Goal: Task Accomplishment & Management: Use online tool/utility

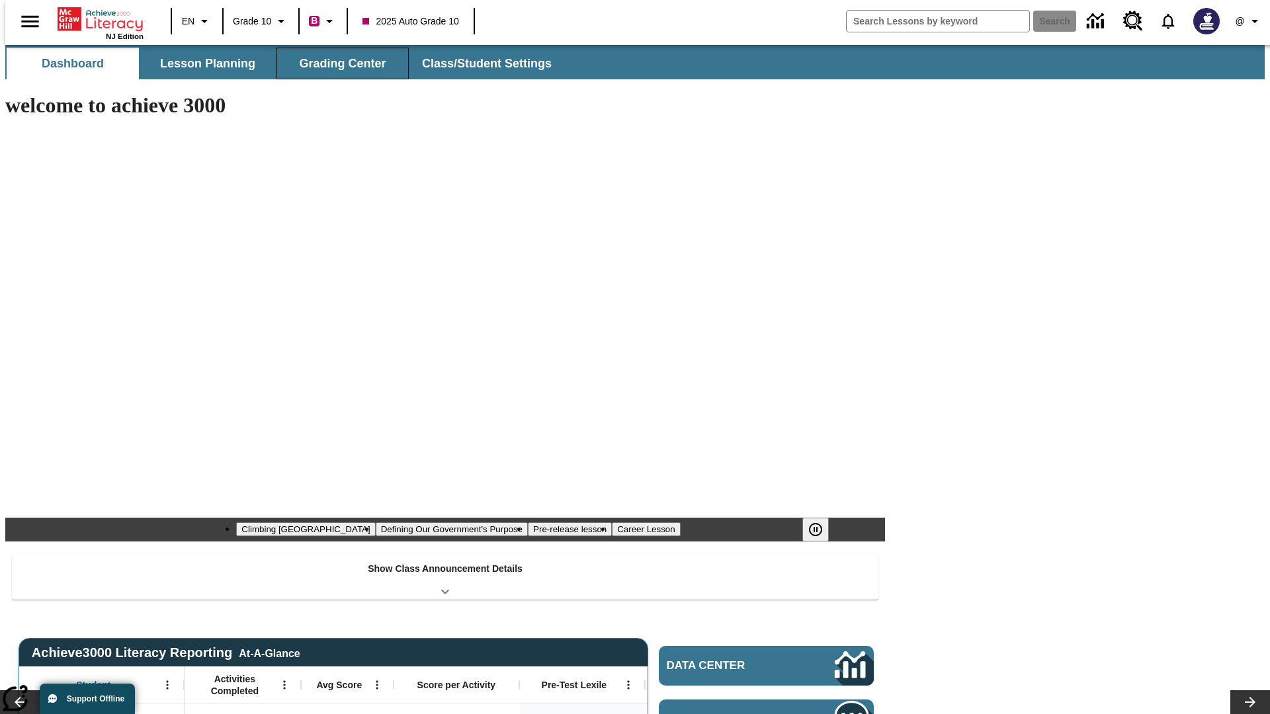
click at [337, 63] on button "Grading Center" at bounding box center [342, 64] width 132 height 32
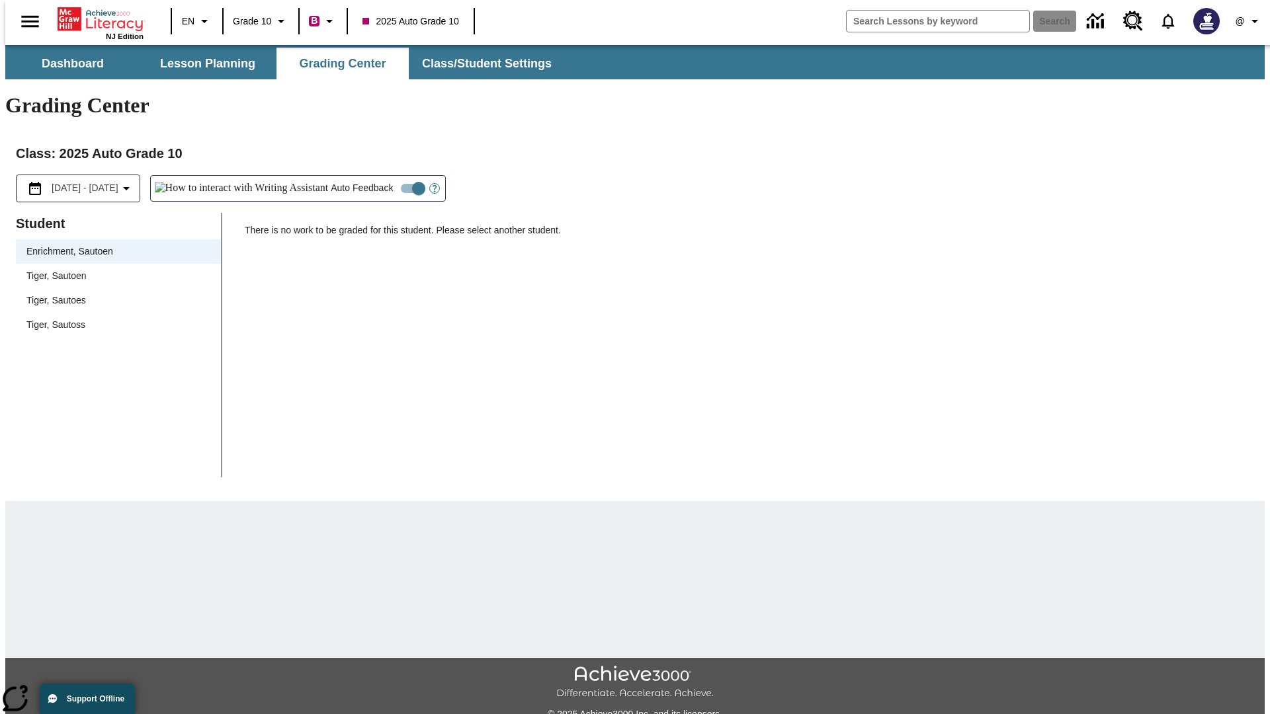
click at [114, 269] on span "Tiger, Sautoen" at bounding box center [118, 276] width 184 height 14
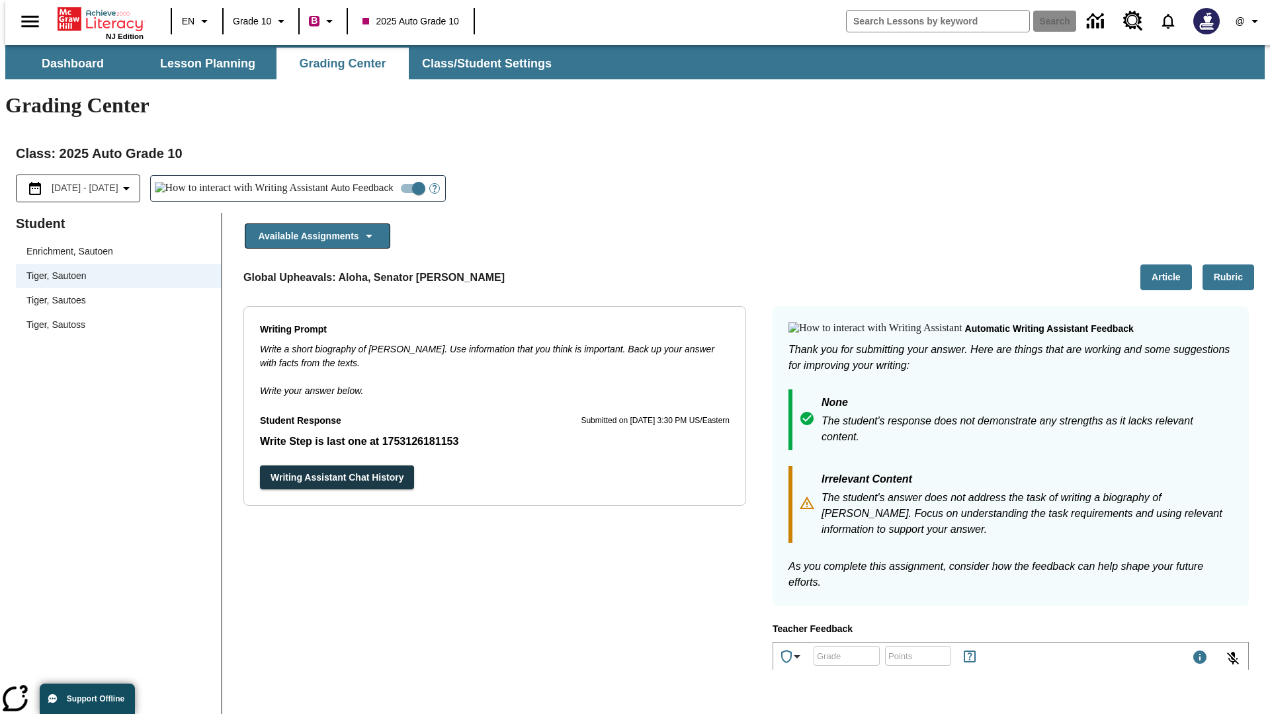
scroll to position [229, 0]
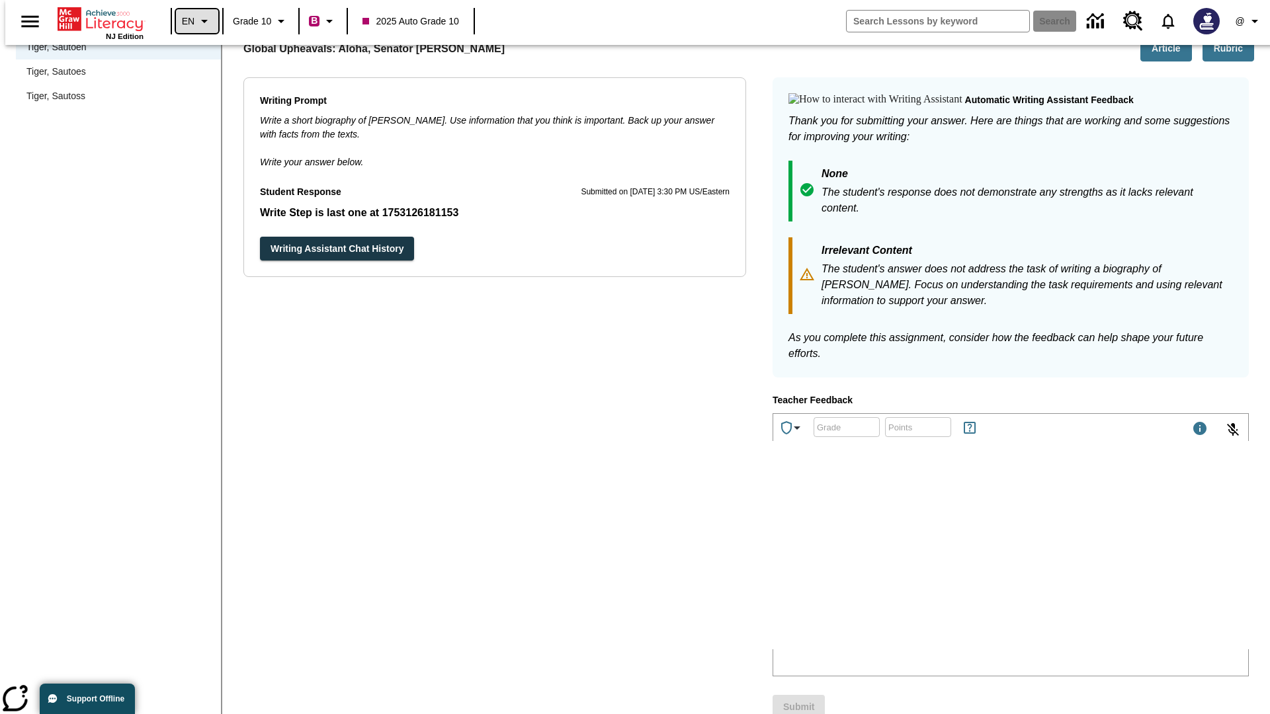
click at [196, 21] on icon "Language: EN, Select a language" at bounding box center [204, 21] width 16 height 16
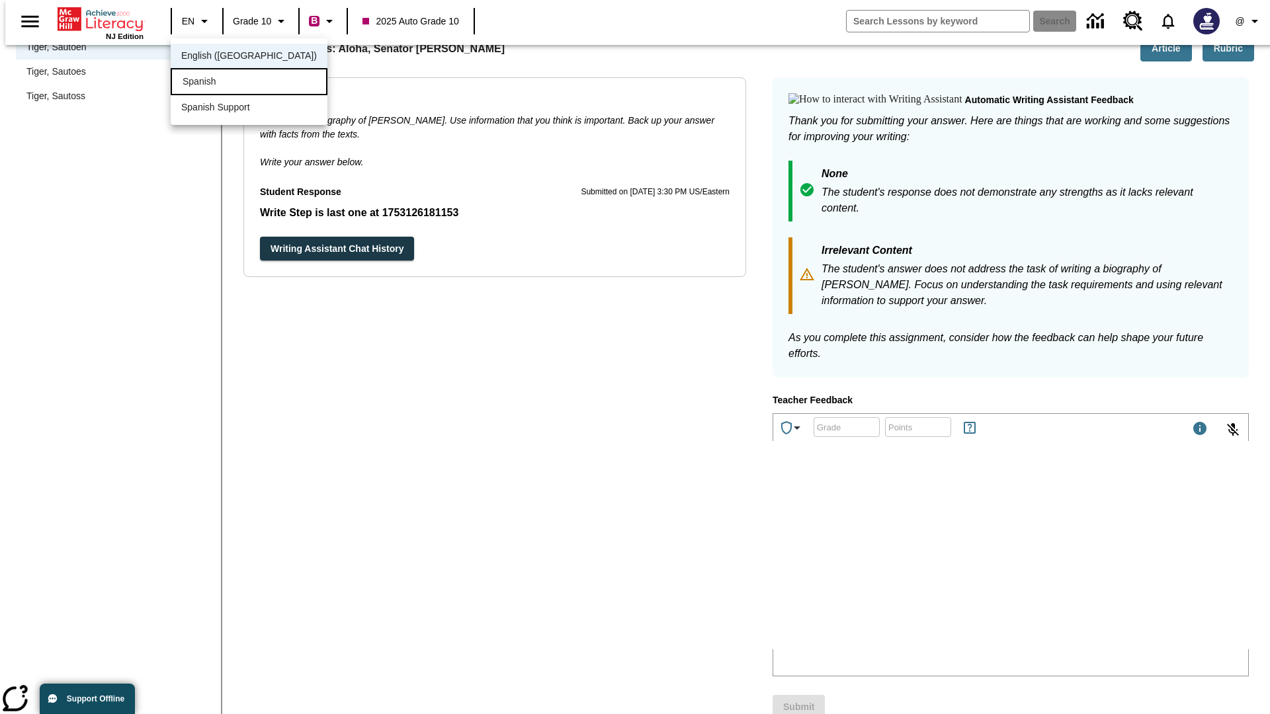
click at [220, 83] on div "Spanish" at bounding box center [249, 81] width 157 height 27
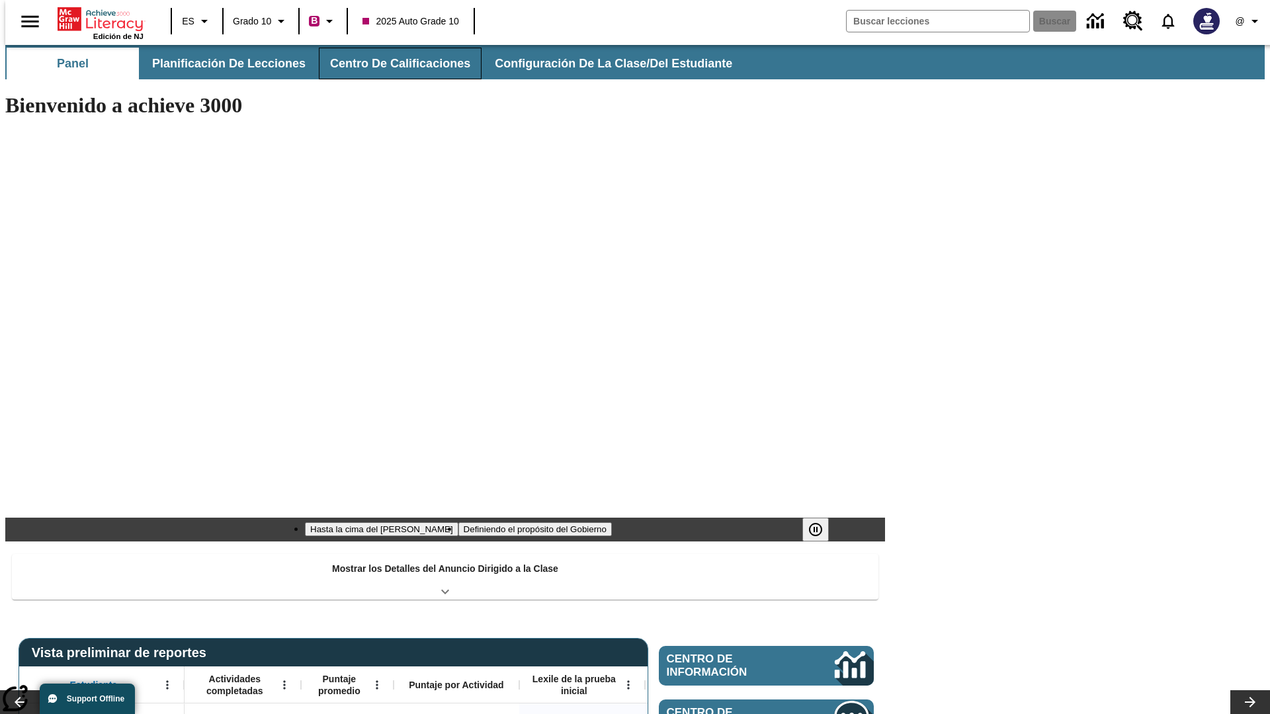
click at [389, 63] on button "Centro de calificaciones" at bounding box center [400, 64] width 163 height 32
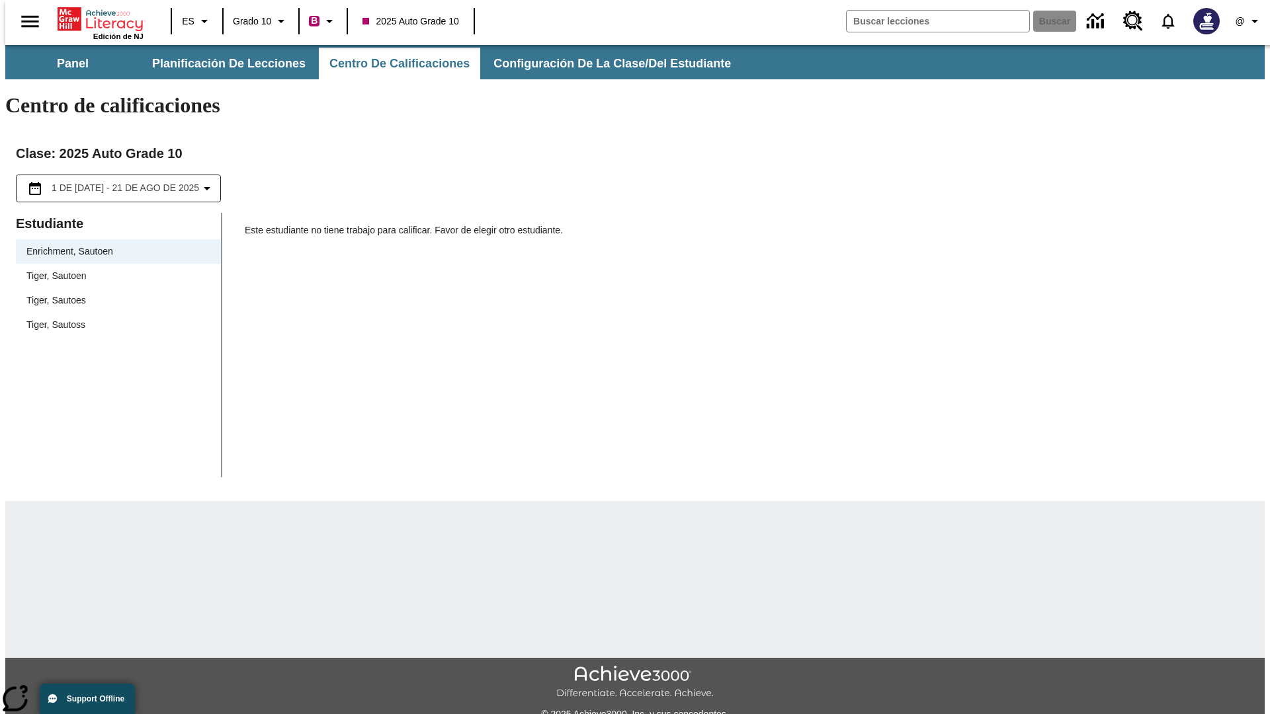
click at [114, 269] on span "Tiger, Sautoen" at bounding box center [118, 276] width 184 height 14
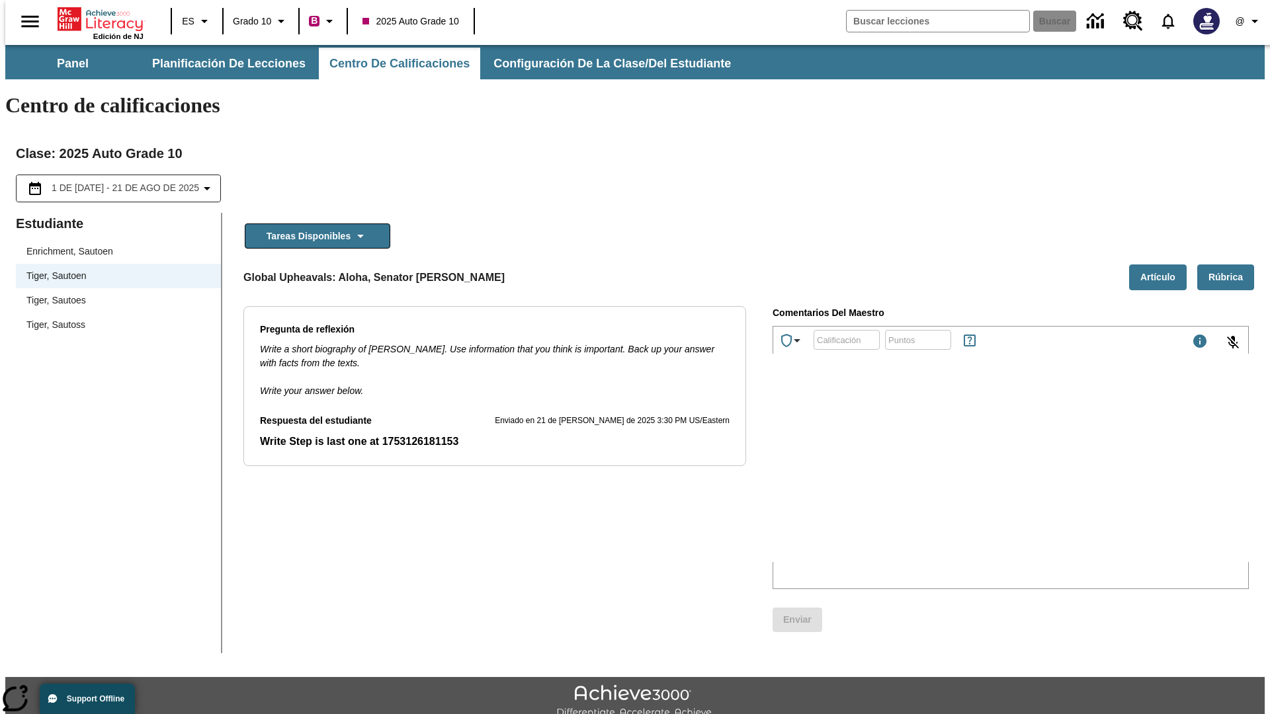
scroll to position [30, 0]
